Goal: Navigation & Orientation: Find specific page/section

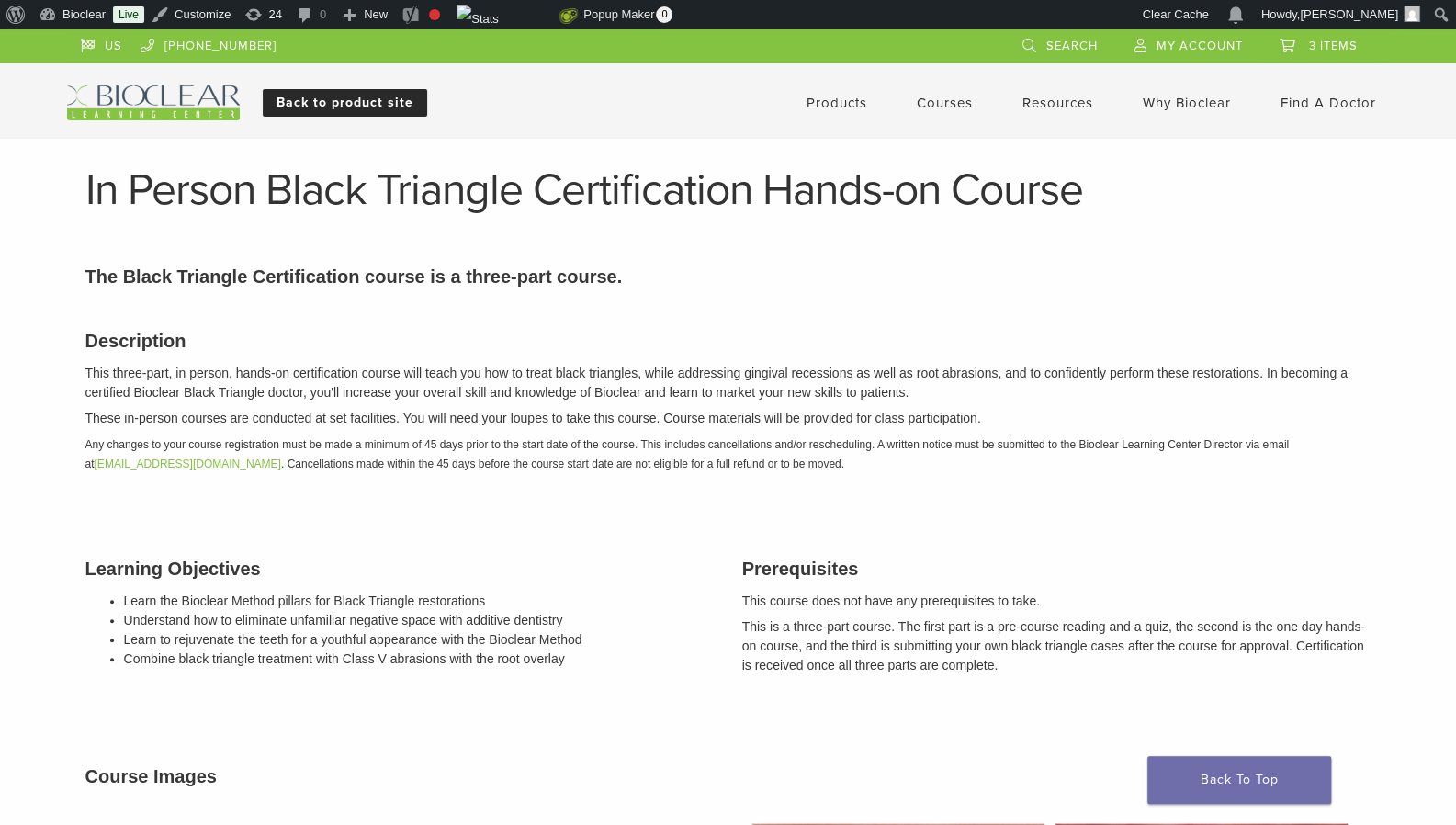
click at [311, 101] on link "Back to product site" at bounding box center [345, 103] width 164 height 27
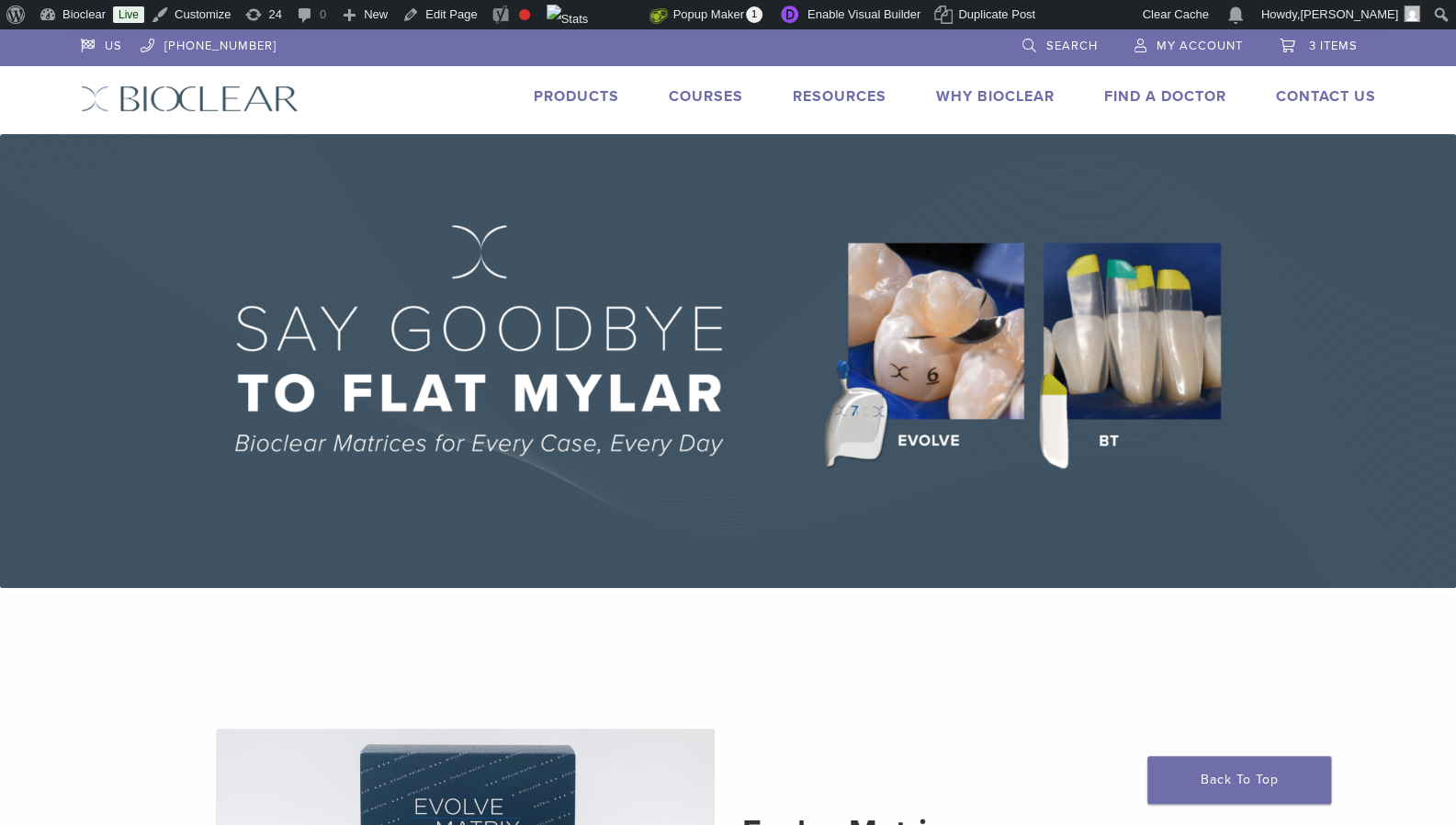
click at [548, 91] on link "Products" at bounding box center [577, 96] width 85 height 18
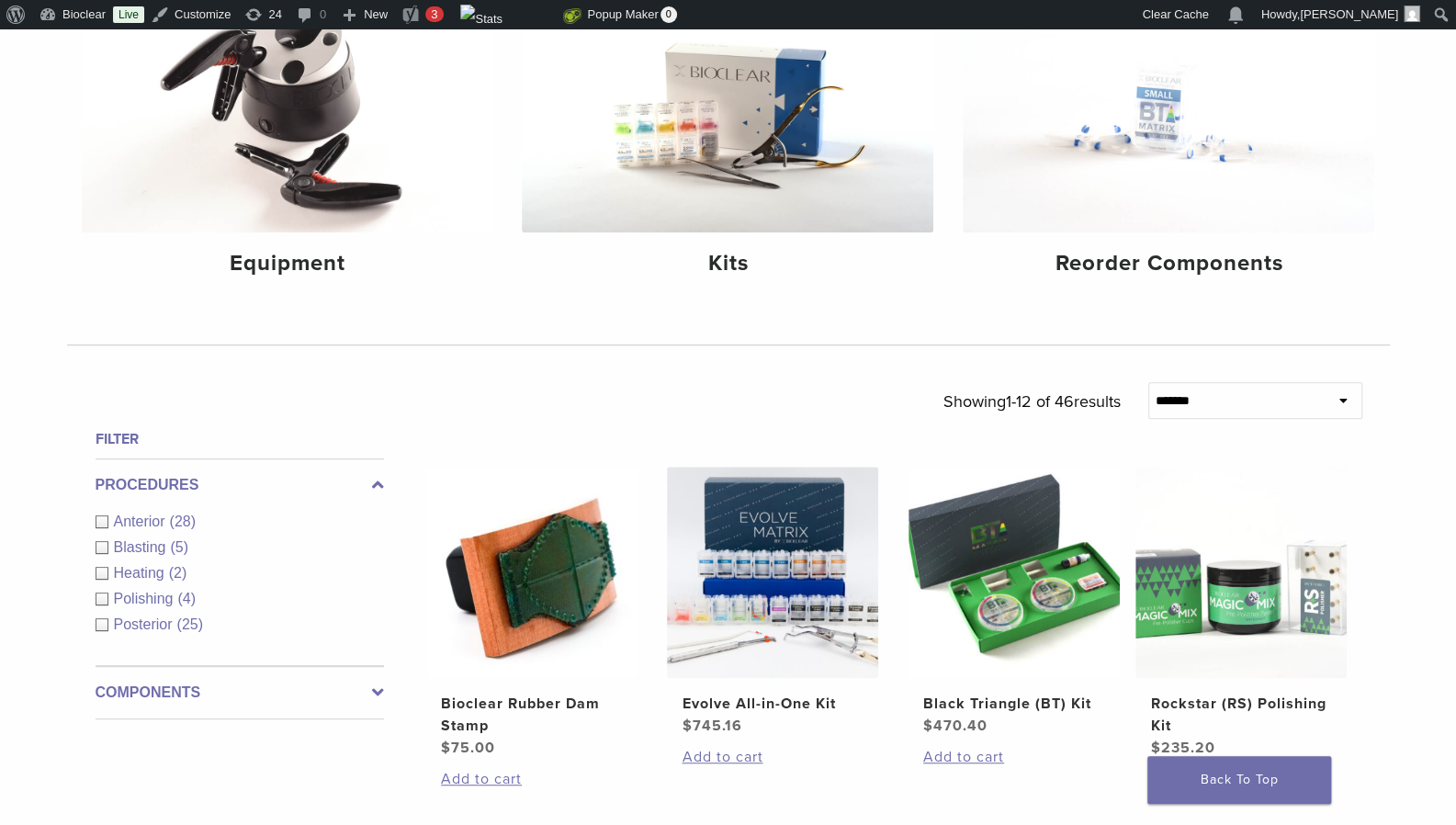
scroll to position [314, 0]
click at [101, 519] on div "Anterior (28)" at bounding box center [240, 520] width 288 height 22
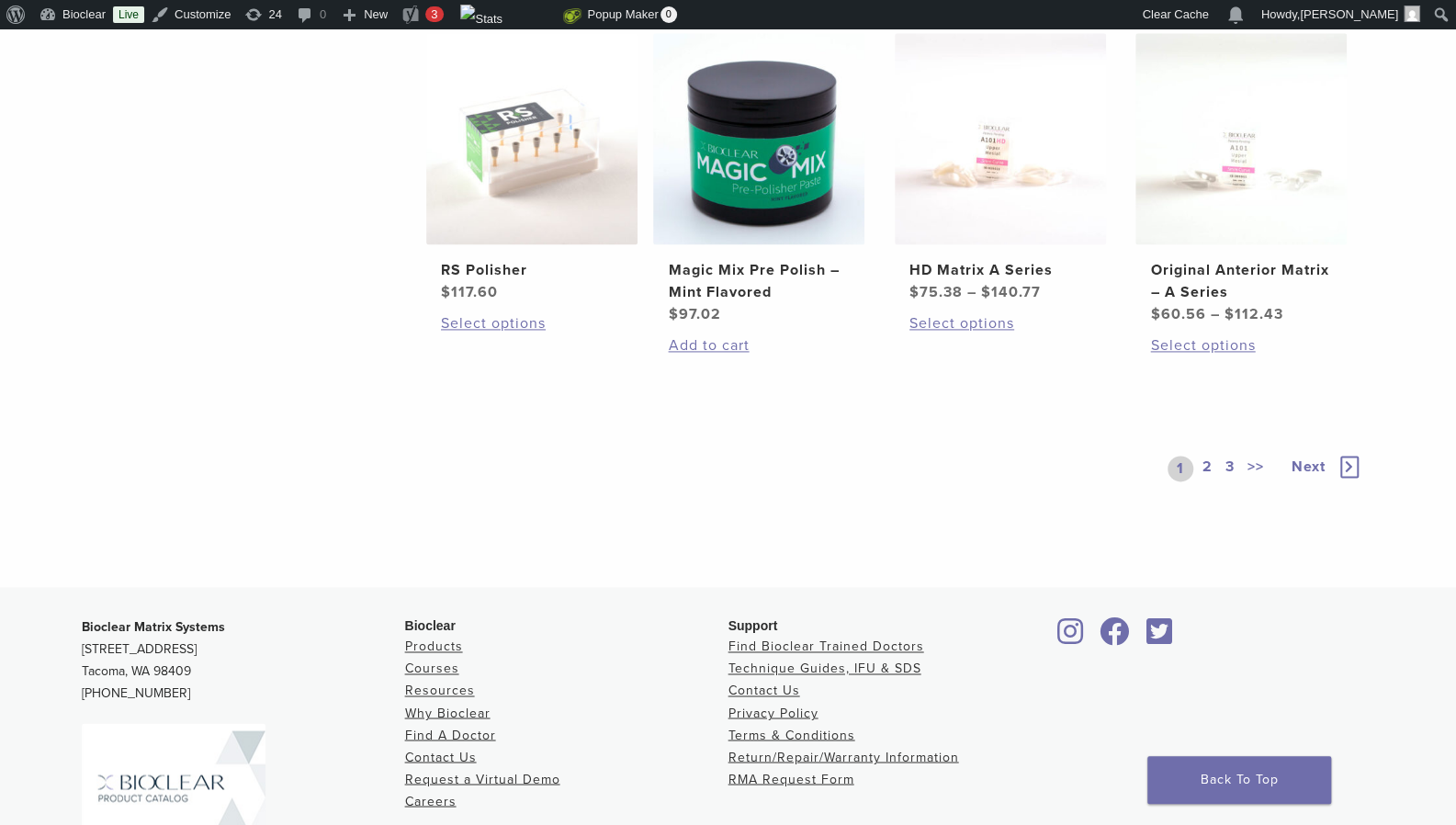
scroll to position [1484, 0]
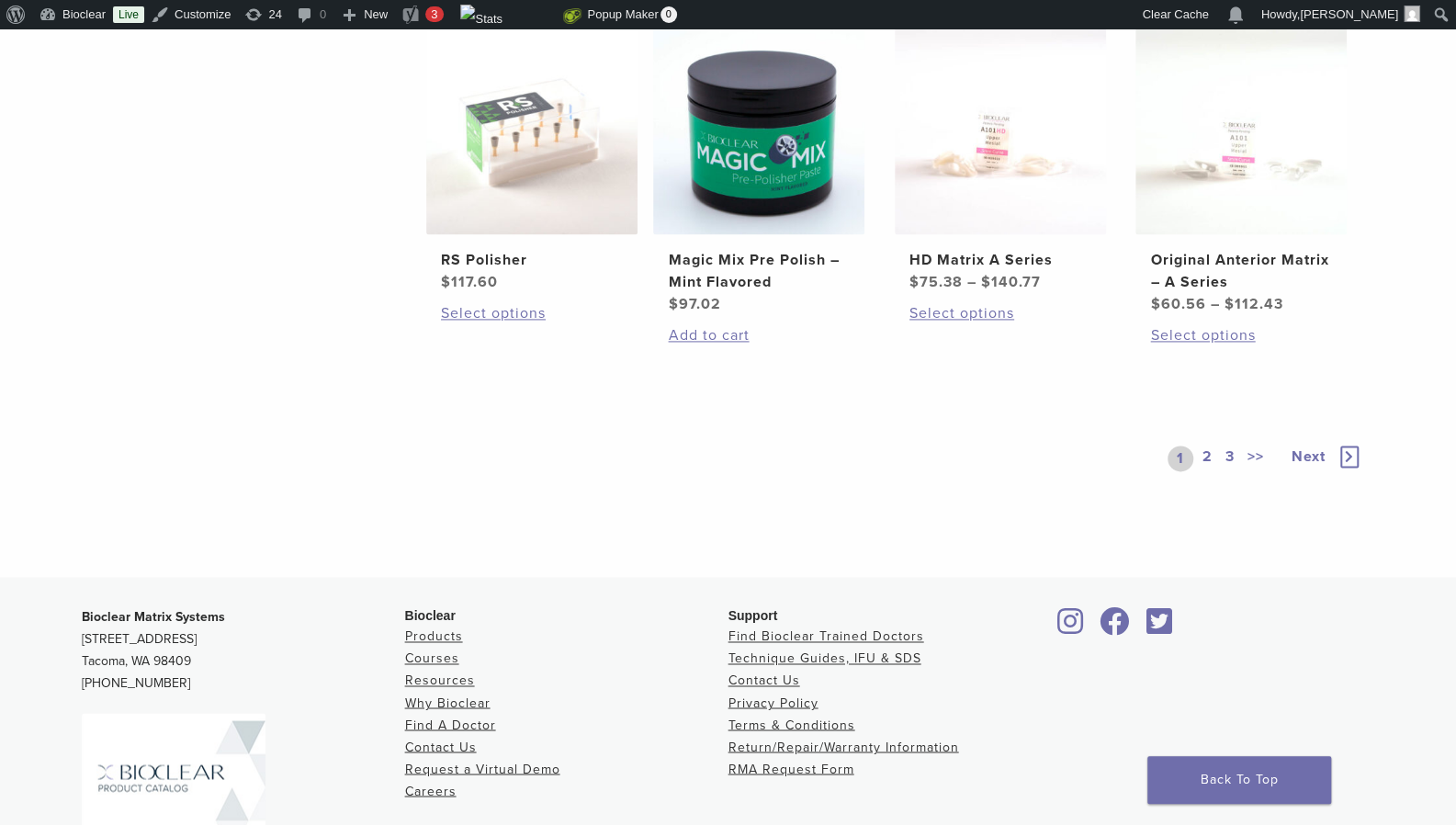
click at [1351, 459] on icon at bounding box center [1349, 456] width 18 height 22
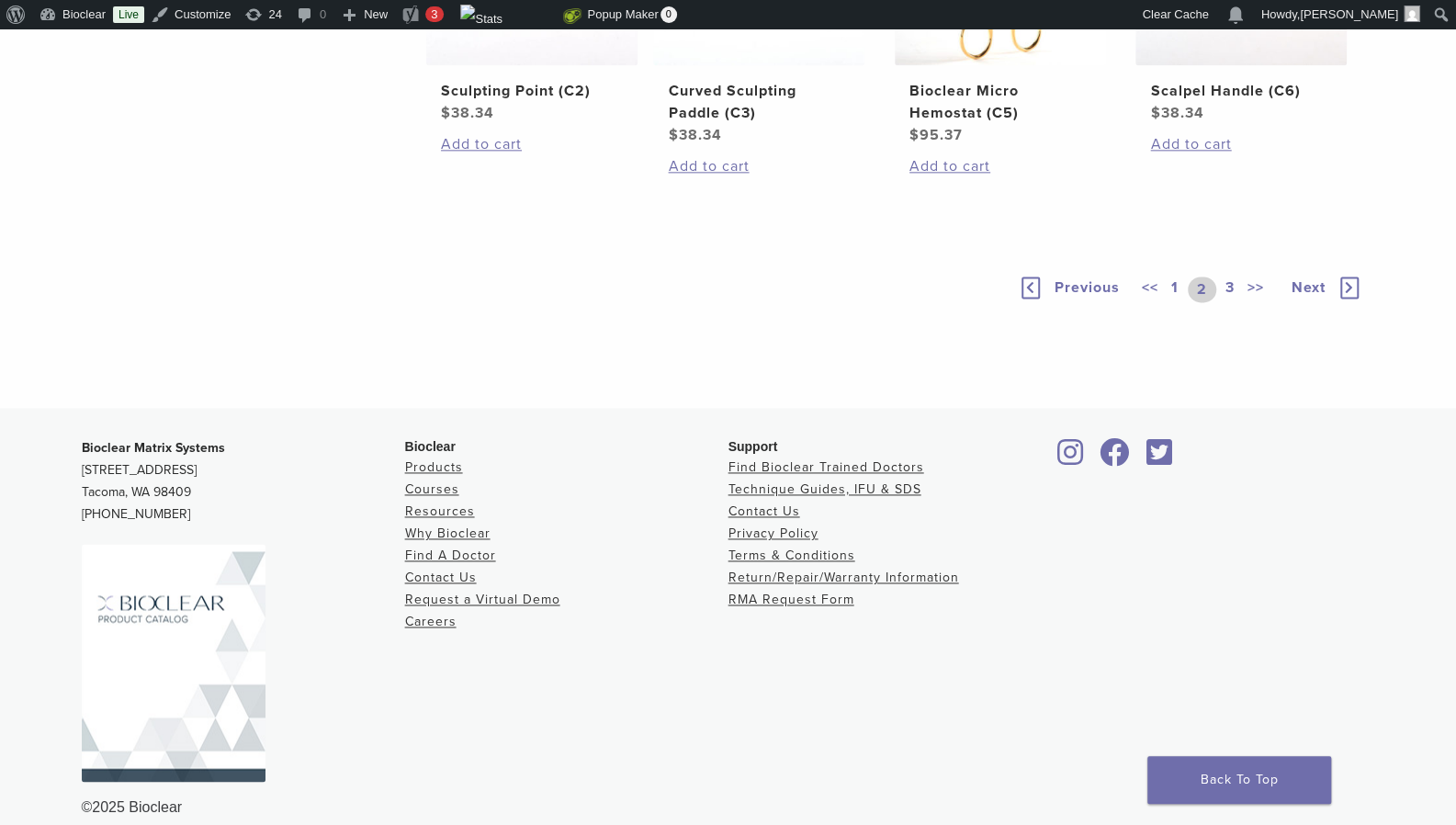
scroll to position [1425, 0]
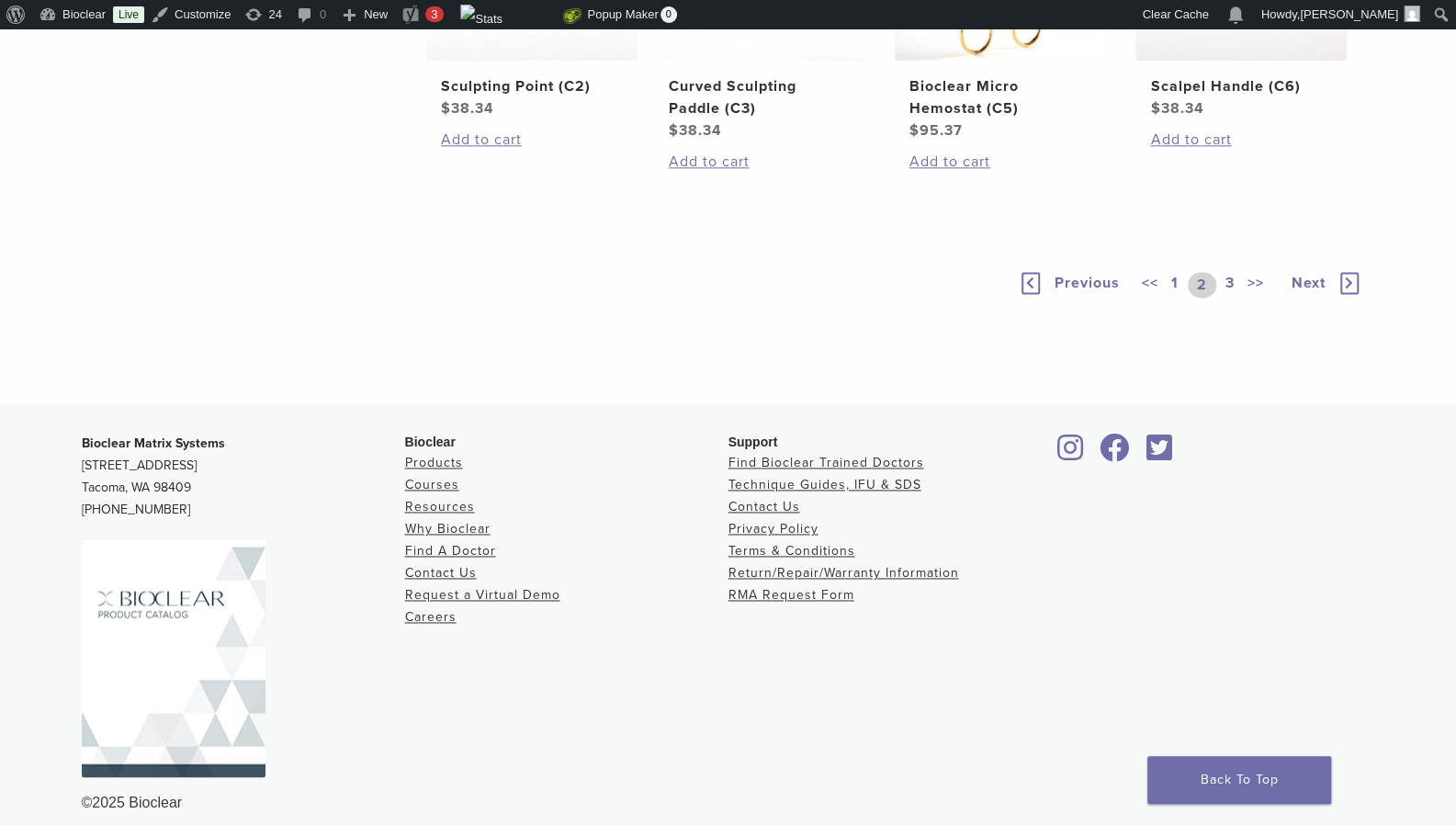
click at [1349, 294] on icon at bounding box center [1349, 282] width 18 height 22
